Goal: Check status: Check status

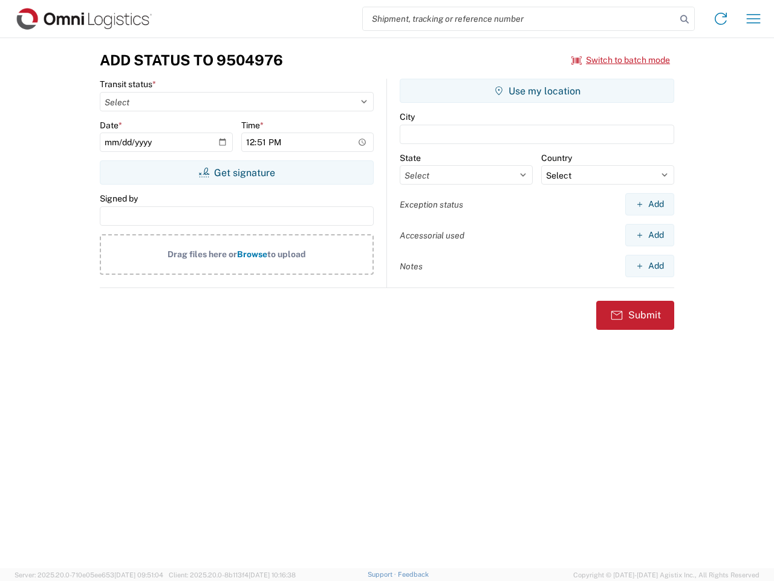
click at [520, 19] on input "search" at bounding box center [519, 18] width 313 height 23
click at [685, 19] on icon at bounding box center [684, 19] width 17 height 17
click at [721, 19] on icon at bounding box center [720, 18] width 19 height 19
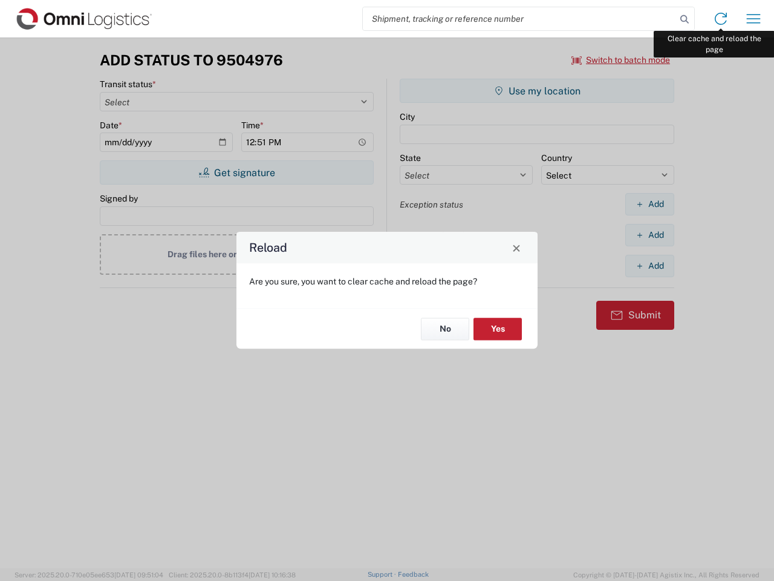
click at [754, 19] on div "Reload Are you sure, you want to clear cache and reload the page? No Yes" at bounding box center [387, 290] width 774 height 581
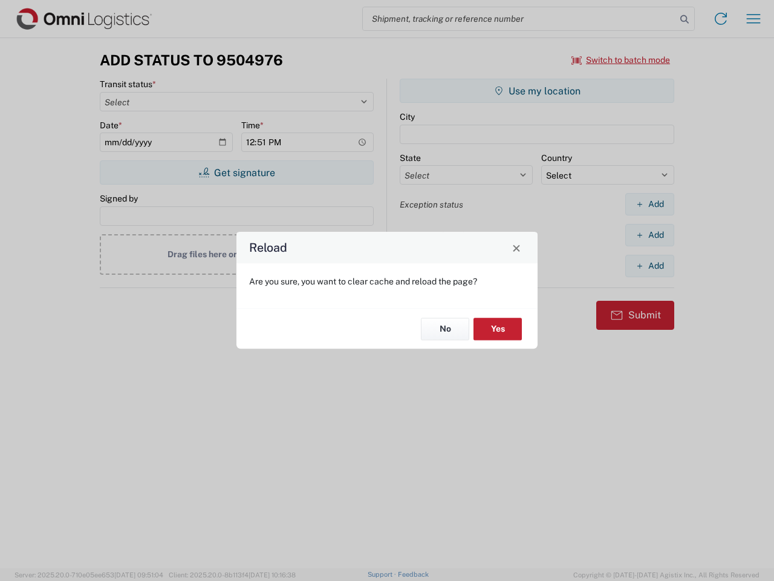
click at [621, 60] on div "Reload Are you sure, you want to clear cache and reload the page? No Yes" at bounding box center [387, 290] width 774 height 581
click at [237, 172] on div "Reload Are you sure, you want to clear cache and reload the page? No Yes" at bounding box center [387, 290] width 774 height 581
click at [537, 91] on div "Reload Are you sure, you want to clear cache and reload the page? No Yes" at bounding box center [387, 290] width 774 height 581
click at [650, 204] on div "Reload Are you sure, you want to clear cache and reload the page? No Yes" at bounding box center [387, 290] width 774 height 581
click at [650, 235] on div "Reload Are you sure, you want to clear cache and reload the page? No Yes" at bounding box center [387, 290] width 774 height 581
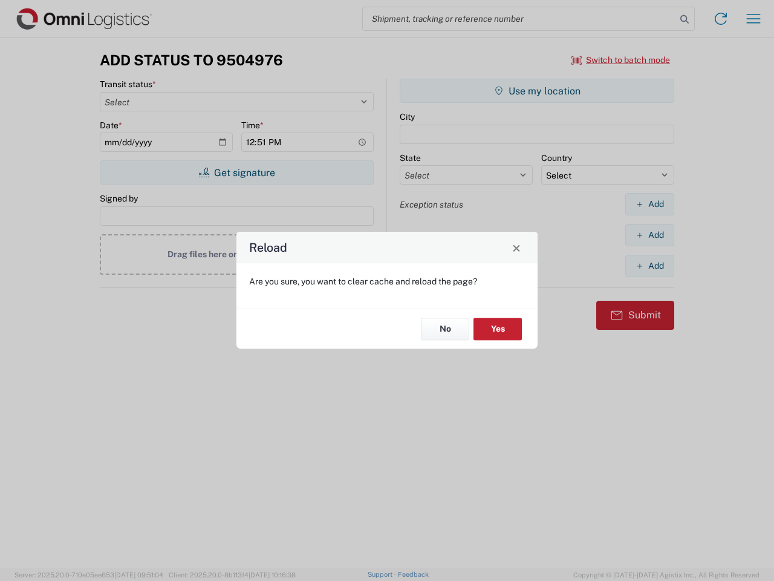
click at [650, 266] on div "Reload Are you sure, you want to clear cache and reload the page? No Yes" at bounding box center [387, 290] width 774 height 581
